Goal: Transaction & Acquisition: Purchase product/service

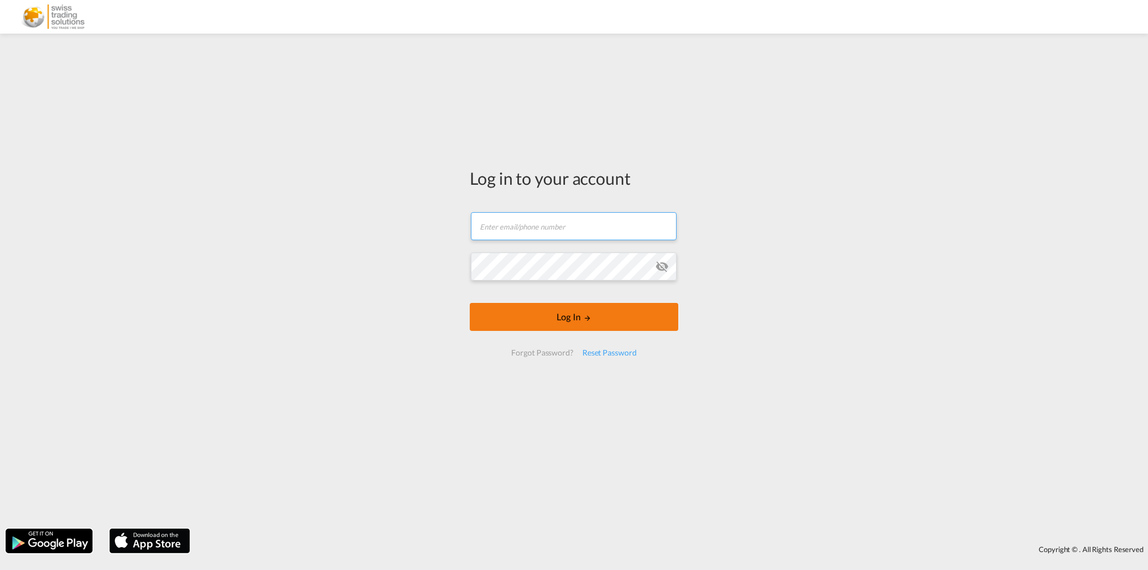
type input "[EMAIL_ADDRESS][DOMAIN_NAME]"
click at [606, 322] on button "Log In" at bounding box center [574, 317] width 208 height 28
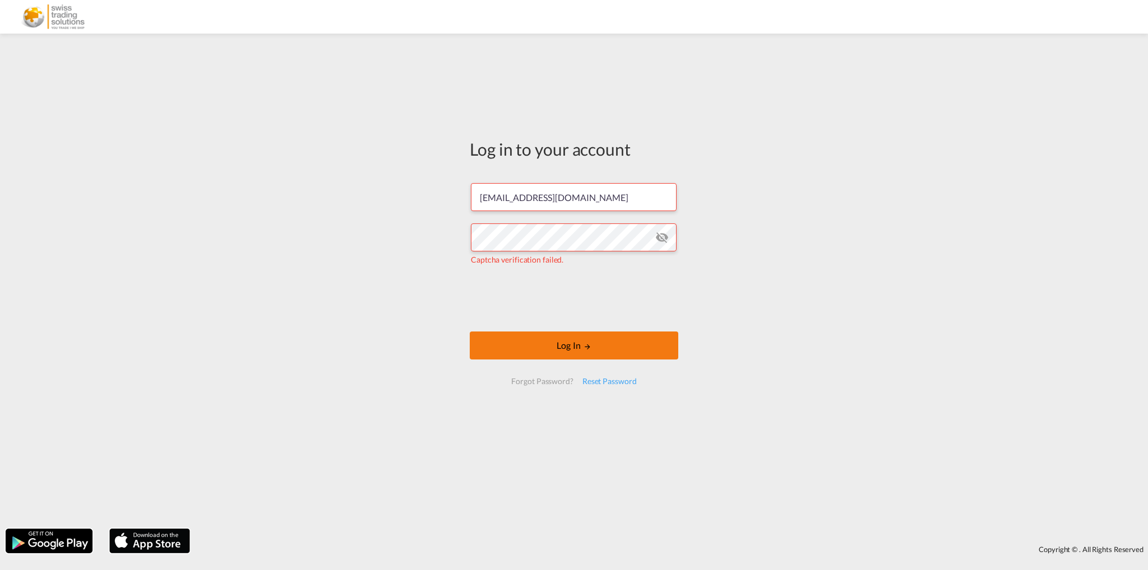
click at [578, 348] on button "Log In" at bounding box center [574, 346] width 208 height 28
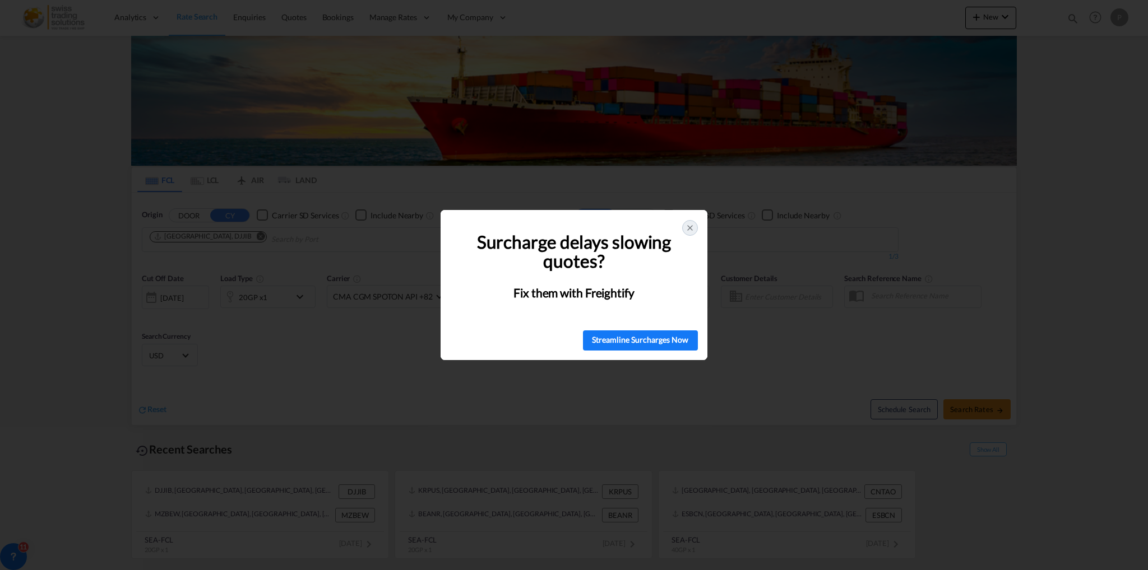
click at [688, 229] on icon at bounding box center [690, 228] width 4 height 4
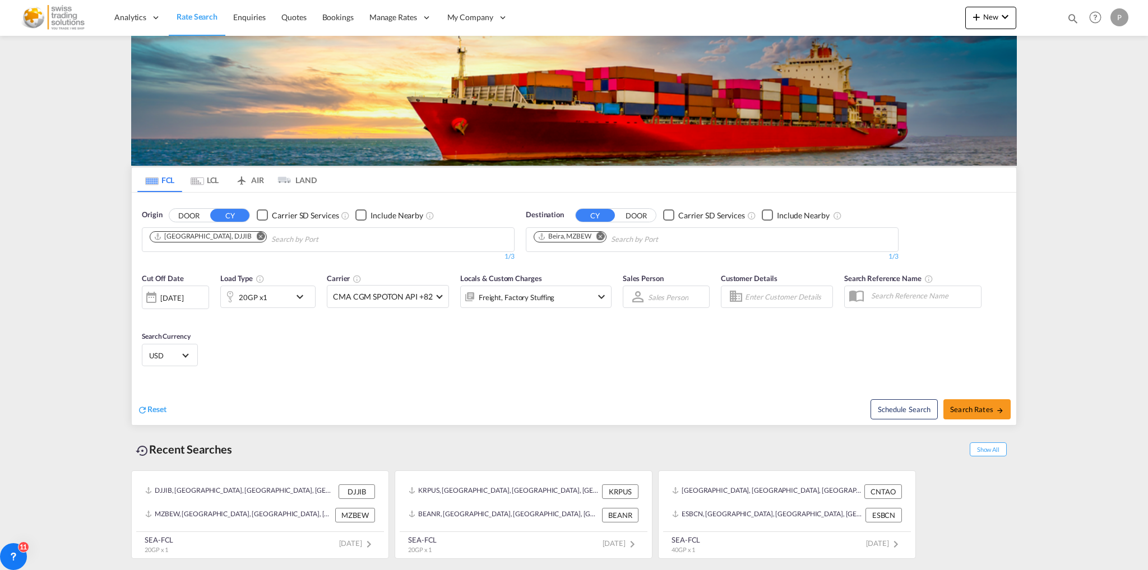
click at [257, 236] on md-icon "Remove" at bounding box center [261, 236] width 8 height 8
type input "callao"
click at [214, 255] on div "Callao [GEOGRAPHIC_DATA] PECLL" at bounding box center [236, 265] width 213 height 34
click at [602, 236] on md-icon "Remove" at bounding box center [600, 236] width 8 height 8
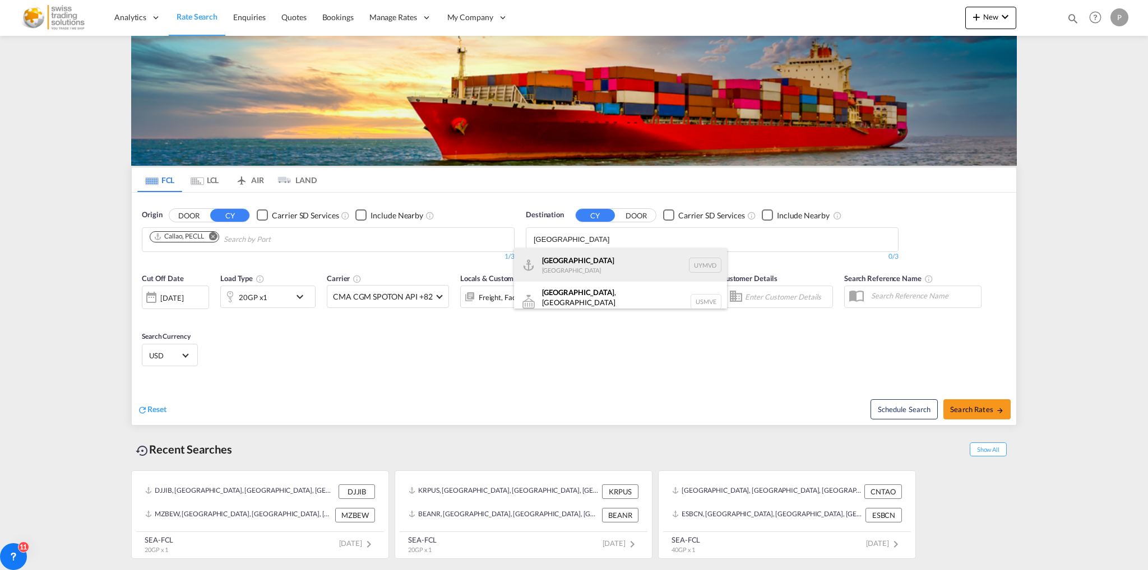
type input "[GEOGRAPHIC_DATA]"
click at [587, 256] on div "[GEOGRAPHIC_DATA] [GEOGRAPHIC_DATA] UYMVD" at bounding box center [620, 265] width 213 height 34
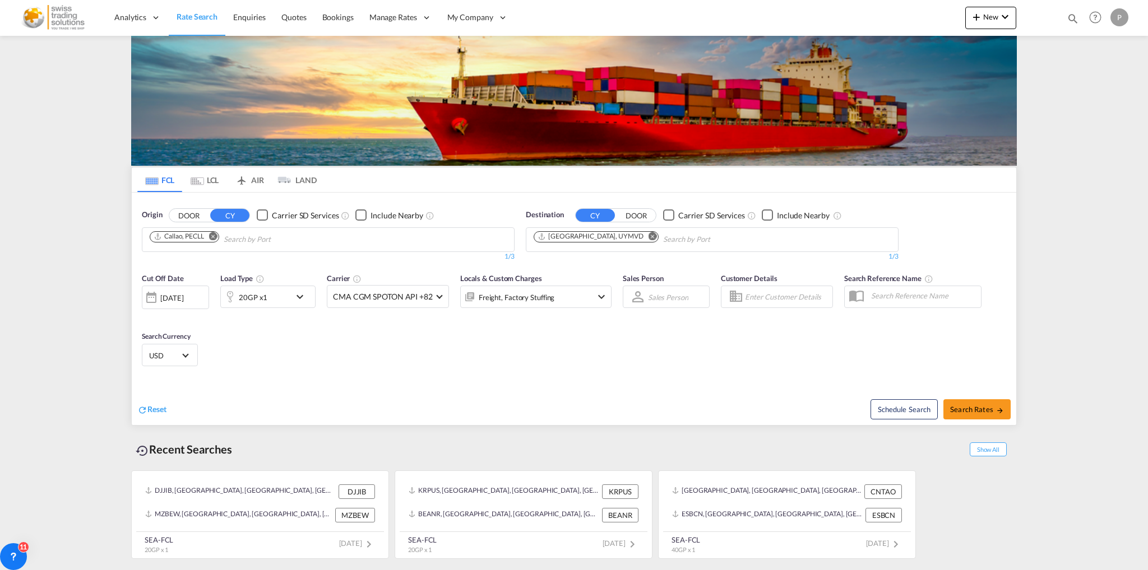
click at [267, 303] on div "20GP x1" at bounding box center [255, 297] width 69 height 22
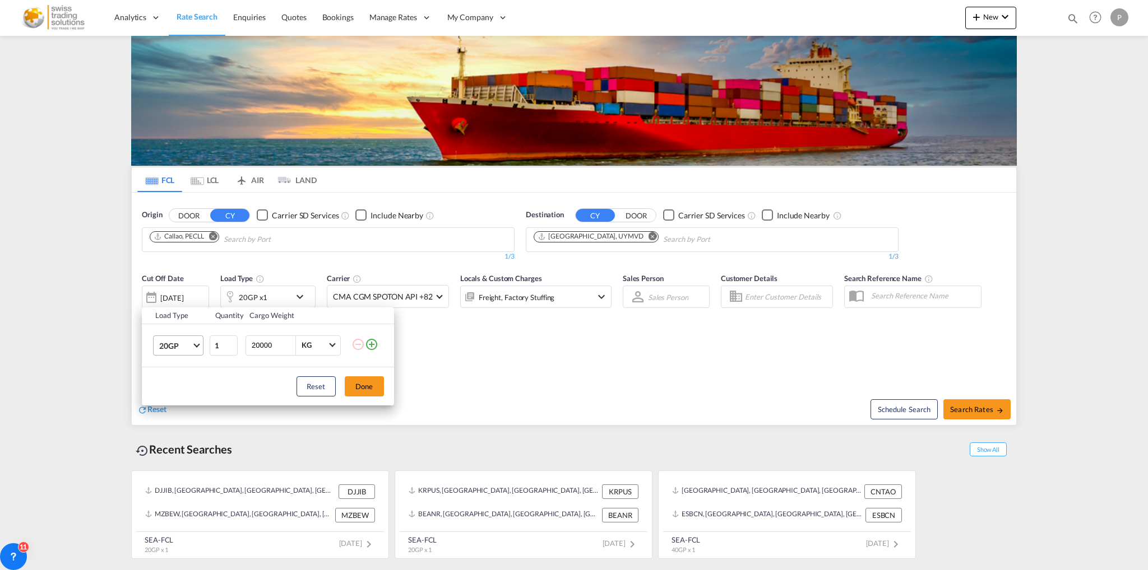
click at [191, 350] on span "20GP" at bounding box center [175, 346] width 33 height 11
click at [170, 401] on div "40HC" at bounding box center [169, 399] width 21 height 11
click at [385, 385] on div "Reset Done" at bounding box center [268, 387] width 252 height 38
click at [373, 387] on button "Done" at bounding box center [364, 387] width 39 height 20
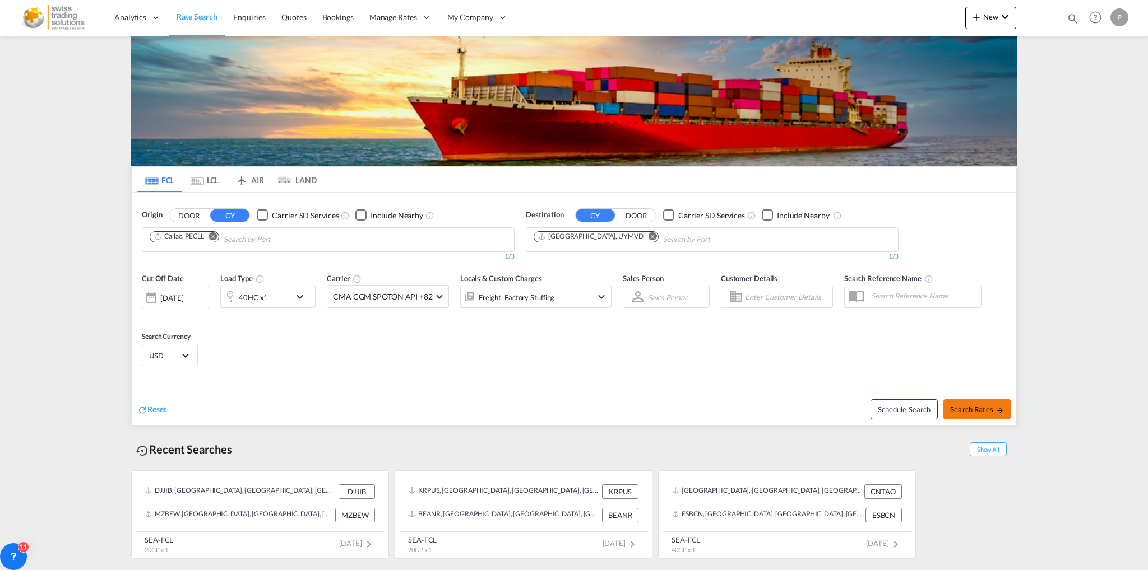
click at [982, 411] on span "Search Rates" at bounding box center [977, 409] width 54 height 9
type input "PECLL to UYMVD / [DATE]"
